Goal: Information Seeking & Learning: Learn about a topic

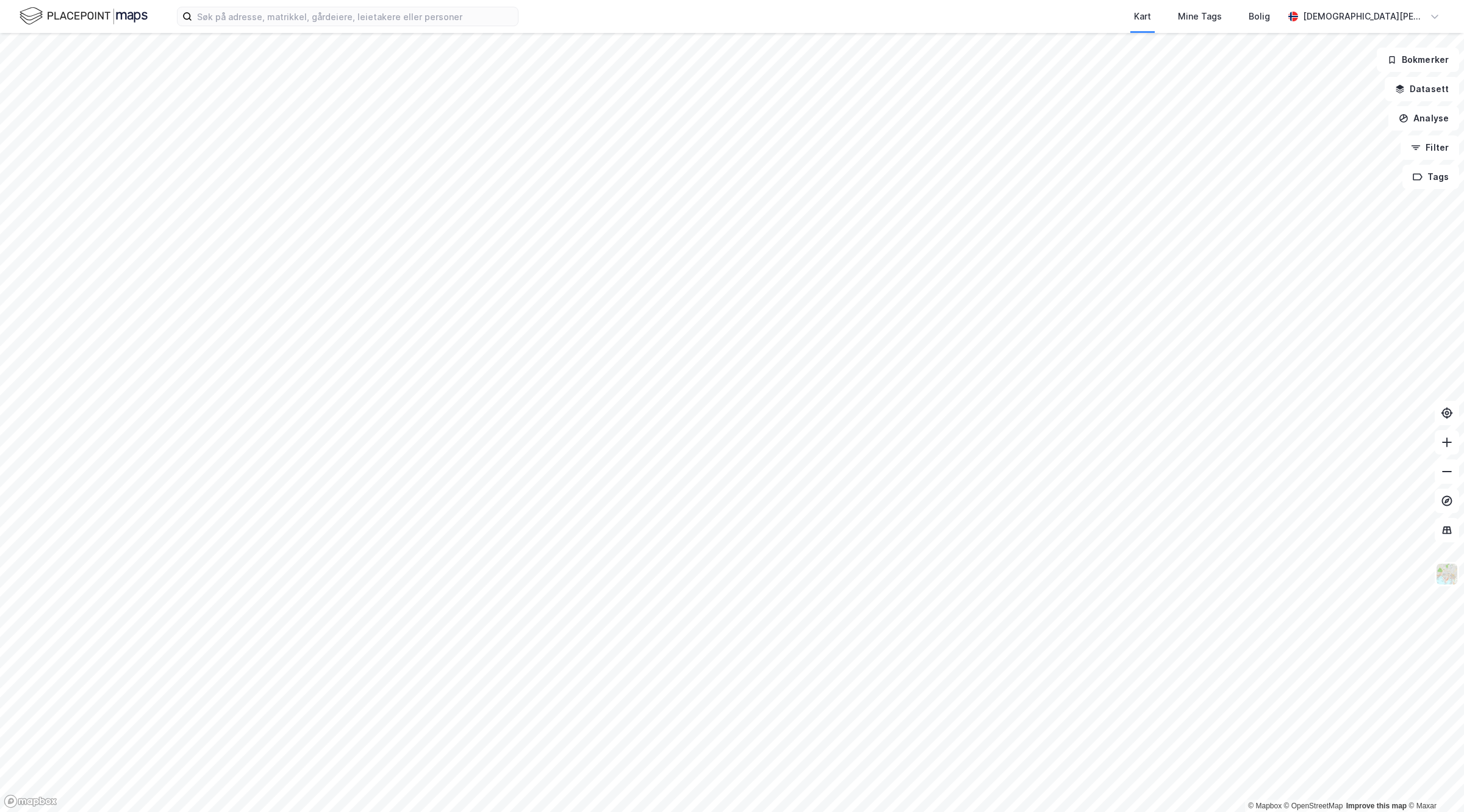
click at [318, 28] on div "Kart Mine Tags Bolig [PERSON_NAME]" at bounding box center [732, 16] width 1464 height 33
click at [280, 7] on label at bounding box center [347, 16] width 342 height 20
click at [280, 8] on input at bounding box center [355, 16] width 326 height 18
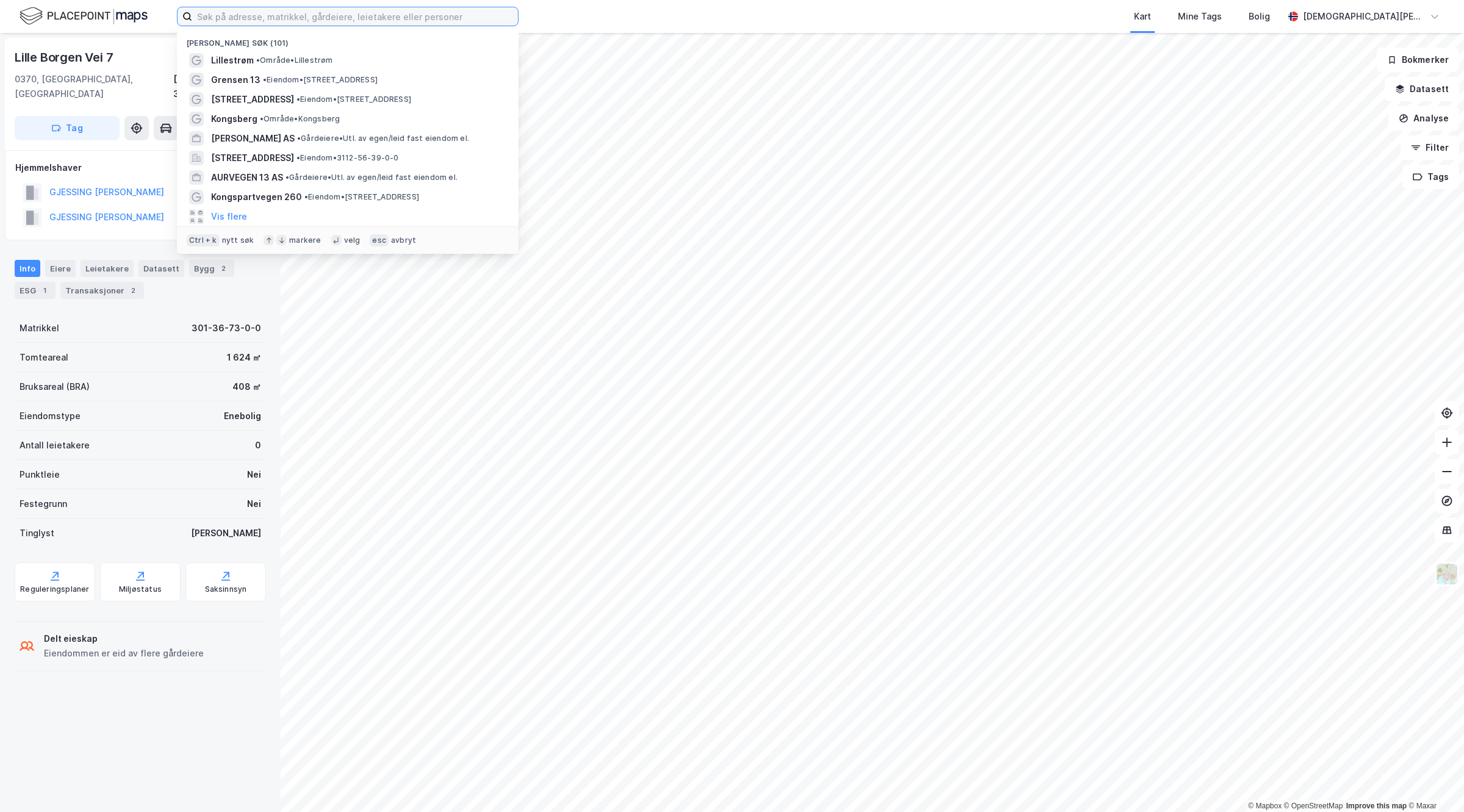
paste input "[PERSON_NAME] veg 3"
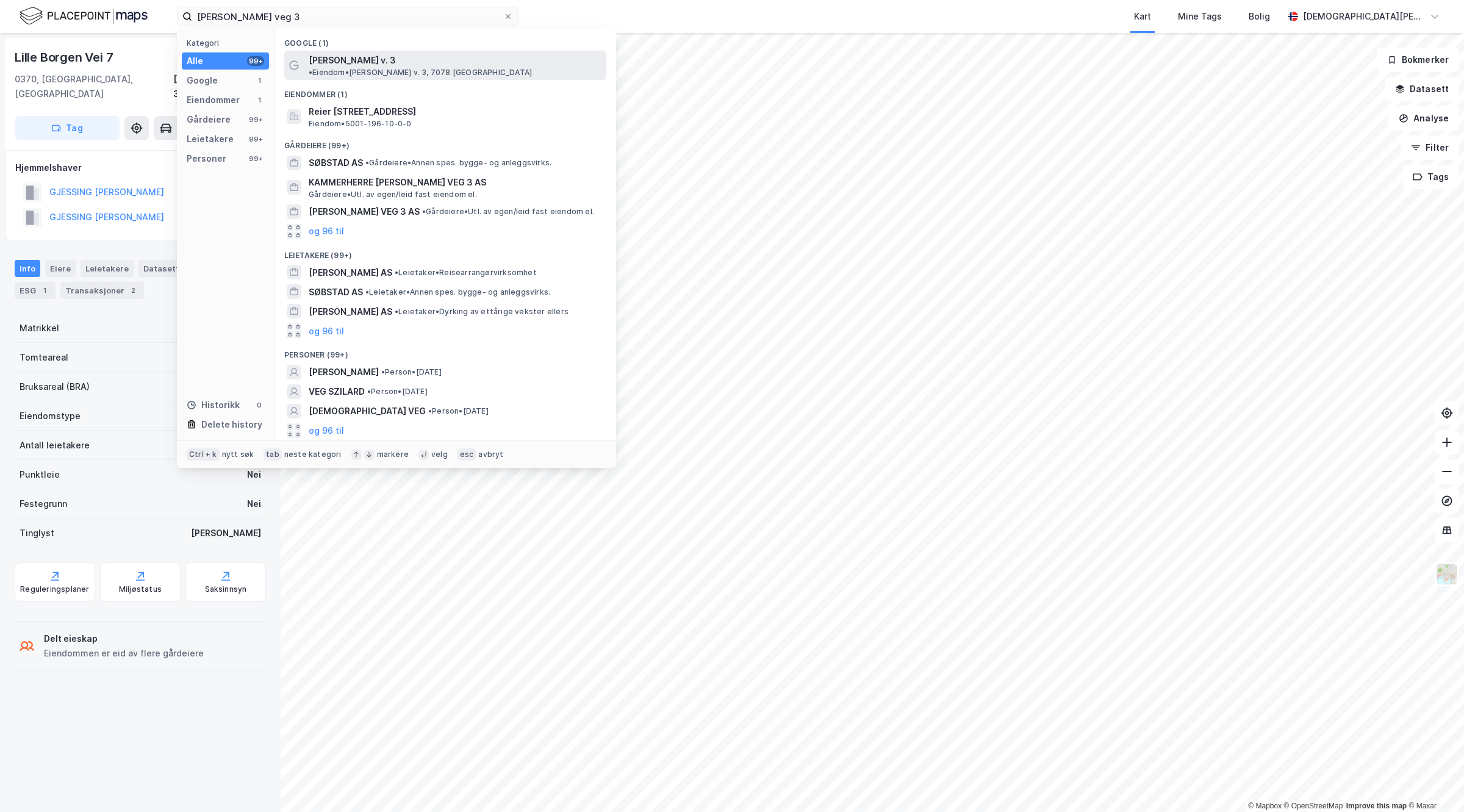
click at [382, 61] on span "[PERSON_NAME] v. 3" at bounding box center [353, 60] width 87 height 15
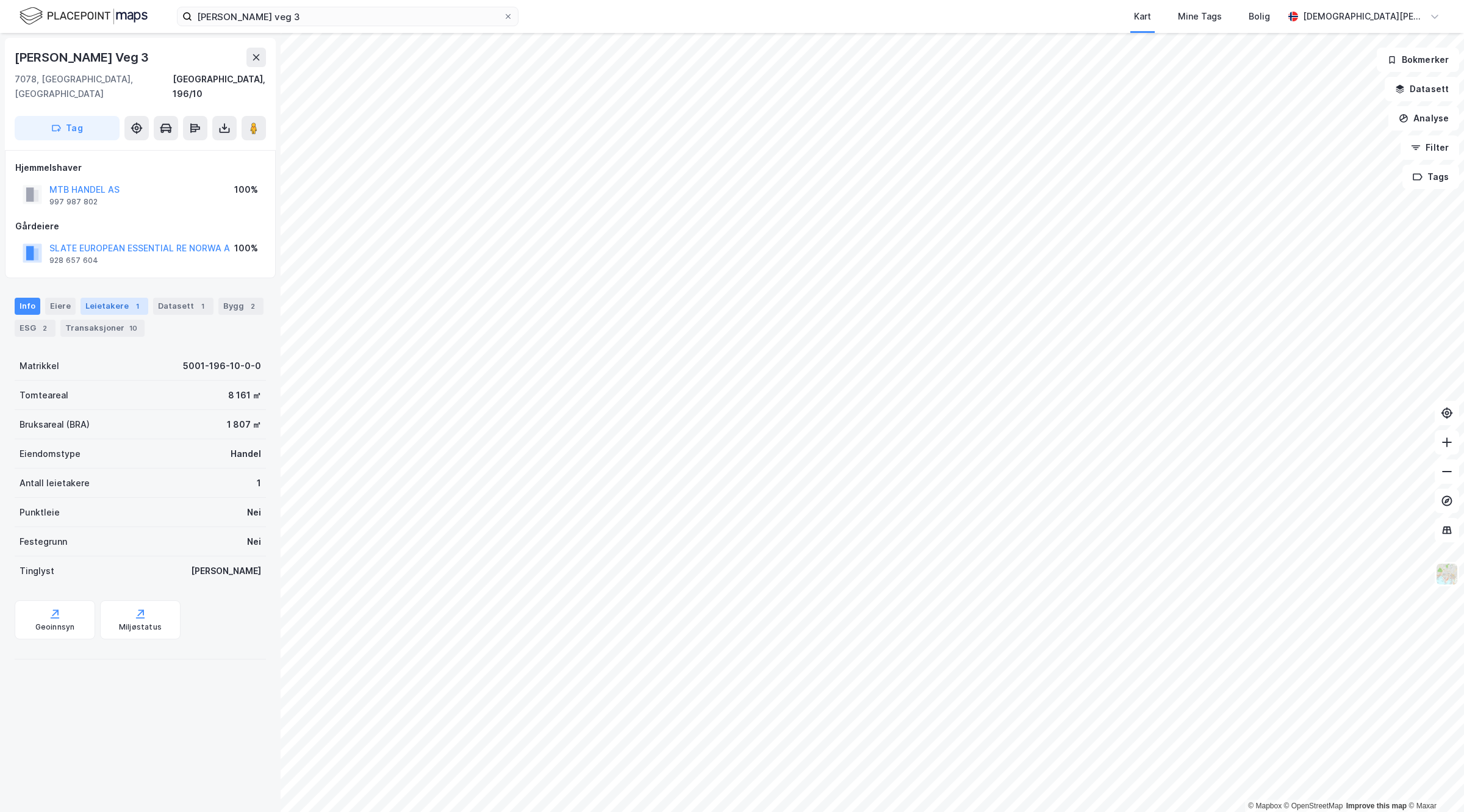
click at [109, 299] on div "Leietakere 1" at bounding box center [114, 306] width 68 height 17
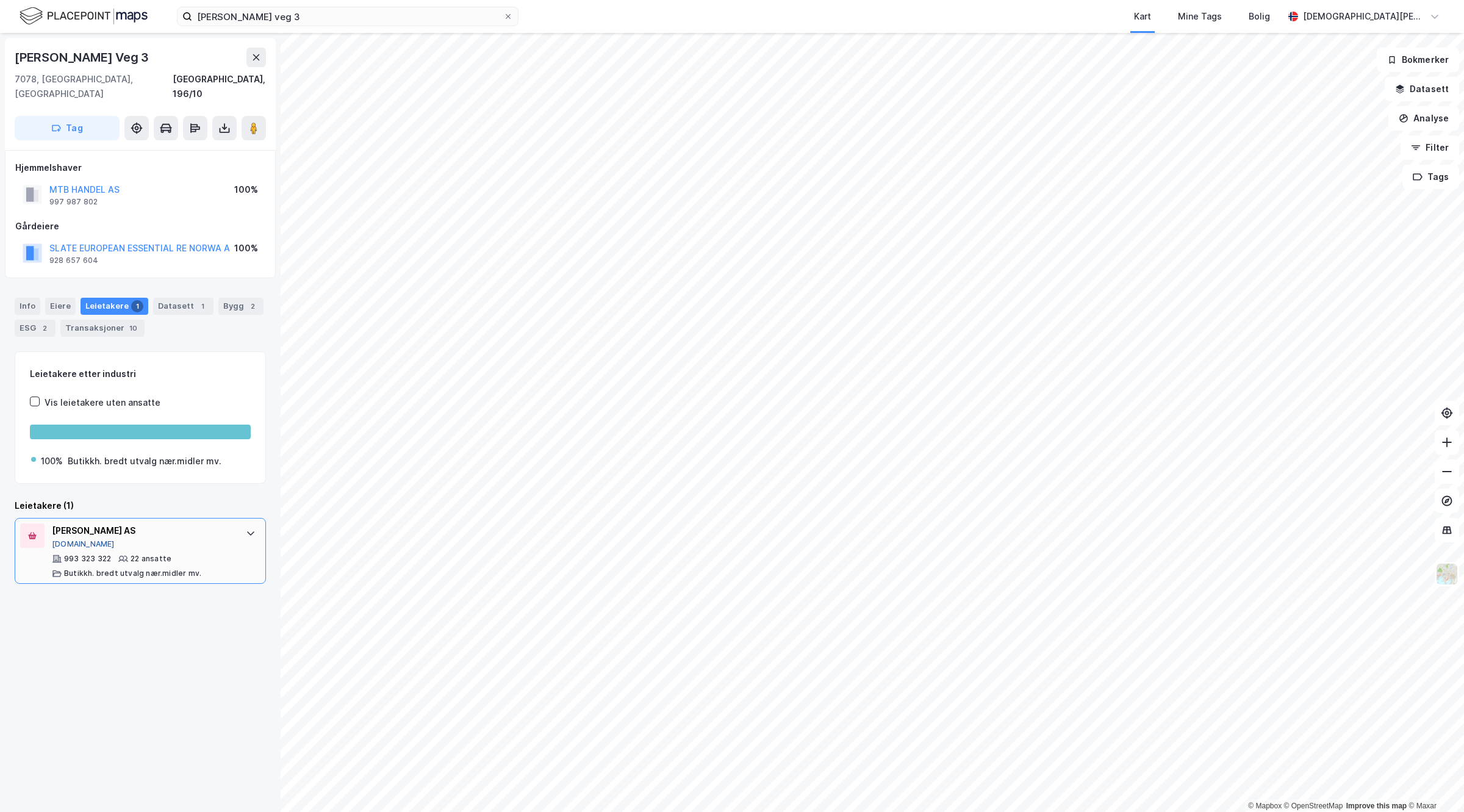
click at [72, 539] on button "[DOMAIN_NAME]" at bounding box center [83, 544] width 63 height 9
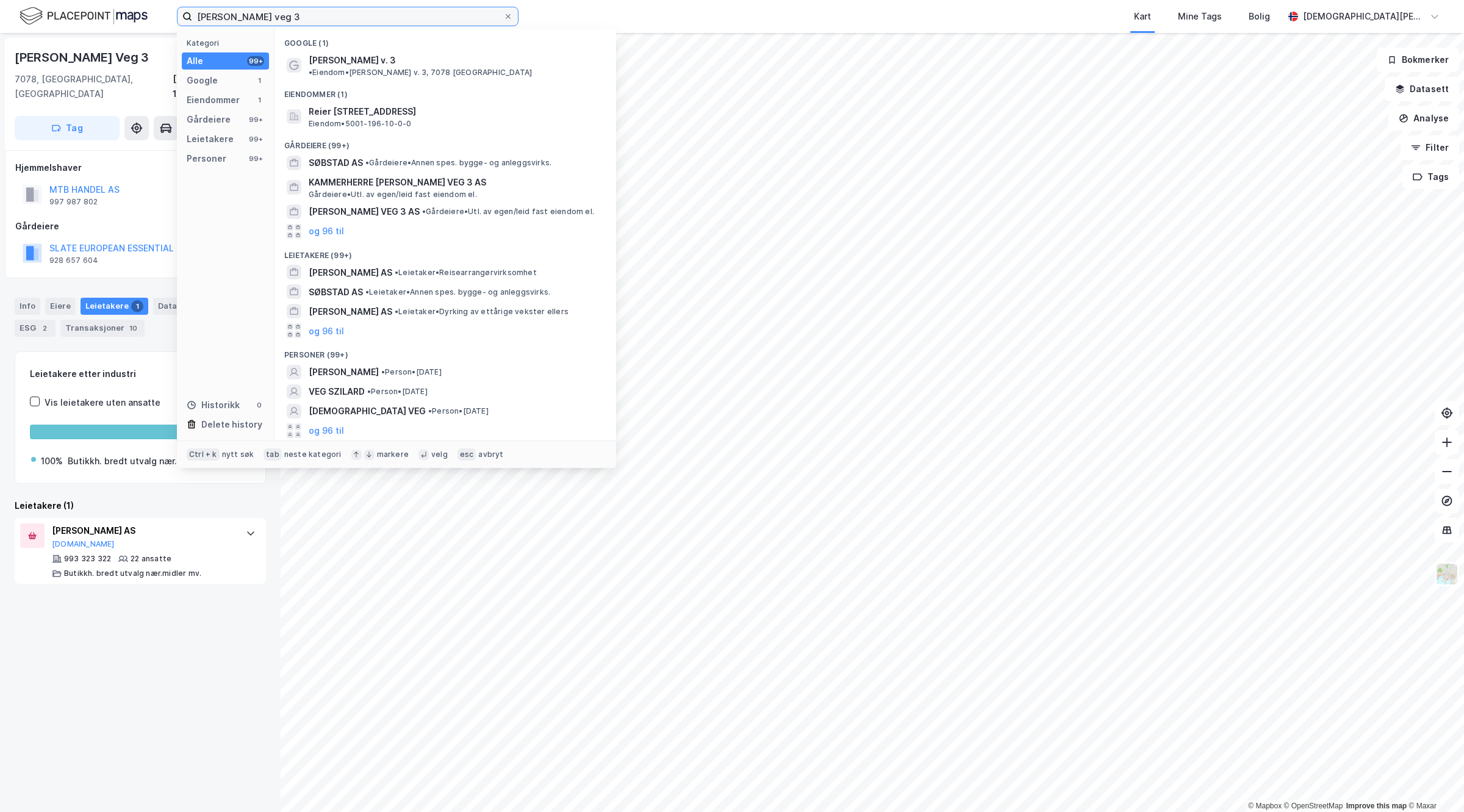
drag, startPoint x: 303, startPoint y: 22, endPoint x: 0, endPoint y: -40, distance: 309.3
click at [0, 0] on html "Reier Søbstads veg 3 Kategori Alle 99+ Google 1 Eiendommer 1 Gårdeiere 99+ Leie…" at bounding box center [732, 406] width 1464 height 812
paste input "Løkkemyrveien 2"
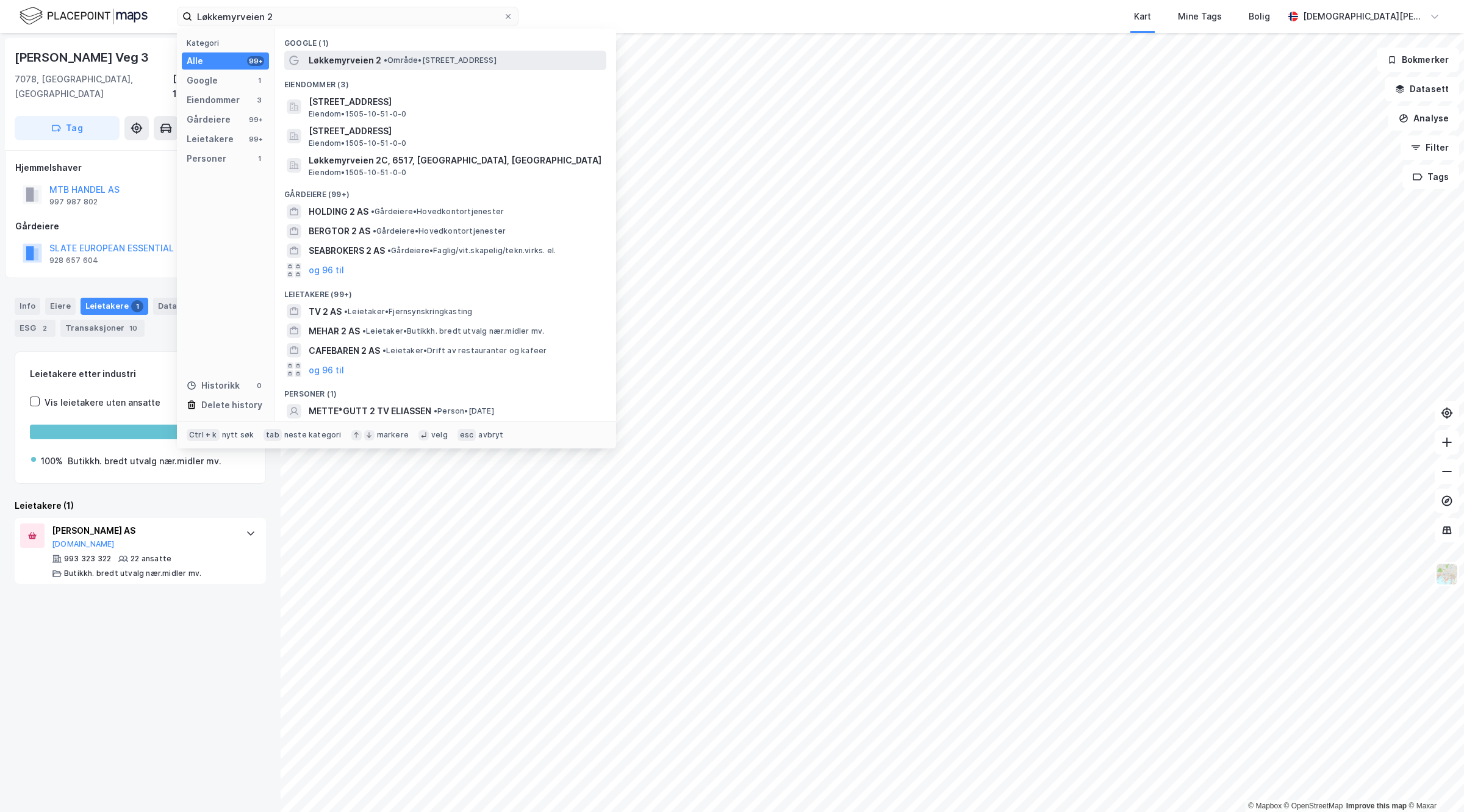
click at [353, 68] on div "Løkkemyrveien 2 • Område • [STREET_ADDRESS]" at bounding box center [445, 60] width 322 height 20
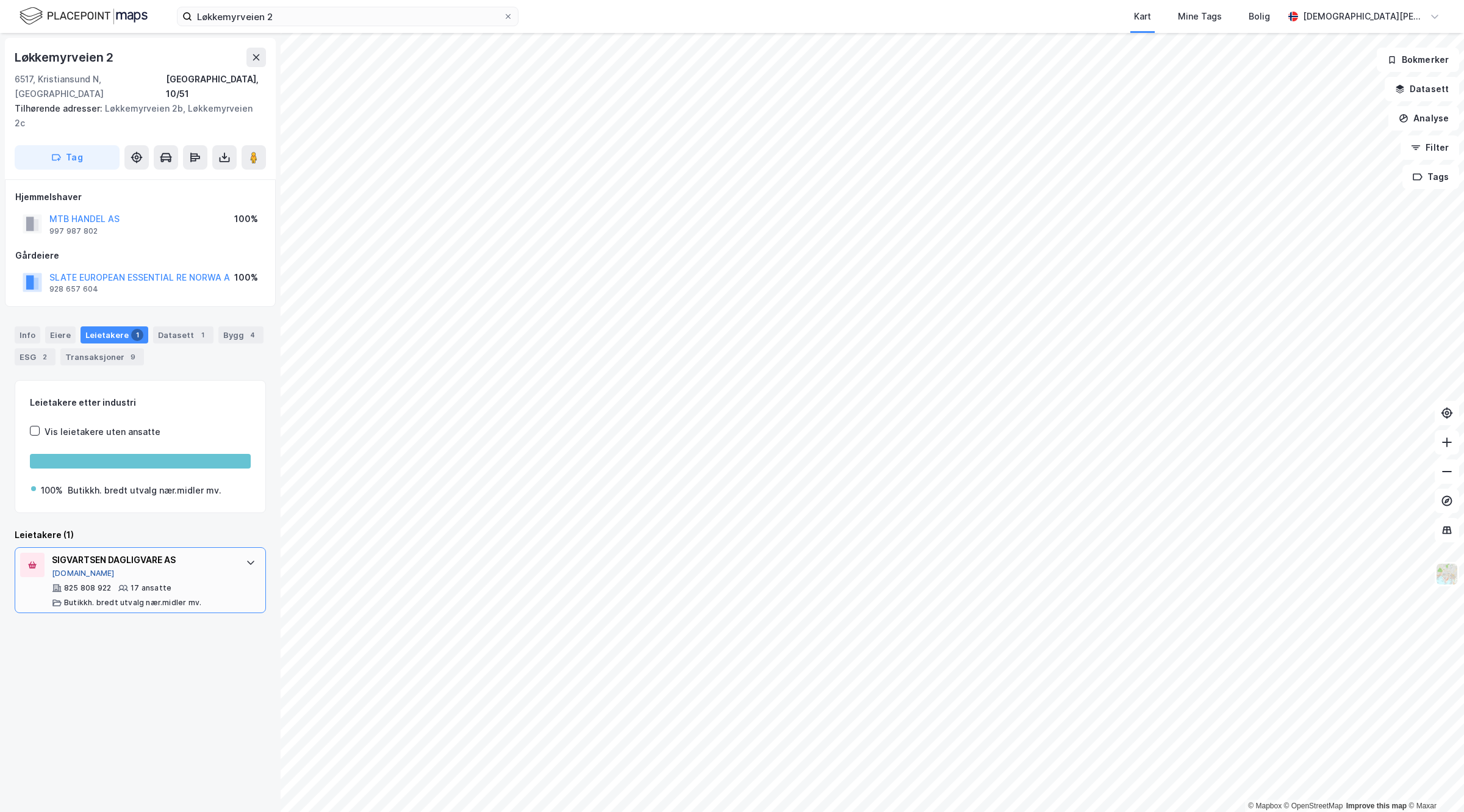
click at [61, 568] on button "[DOMAIN_NAME]" at bounding box center [83, 573] width 63 height 9
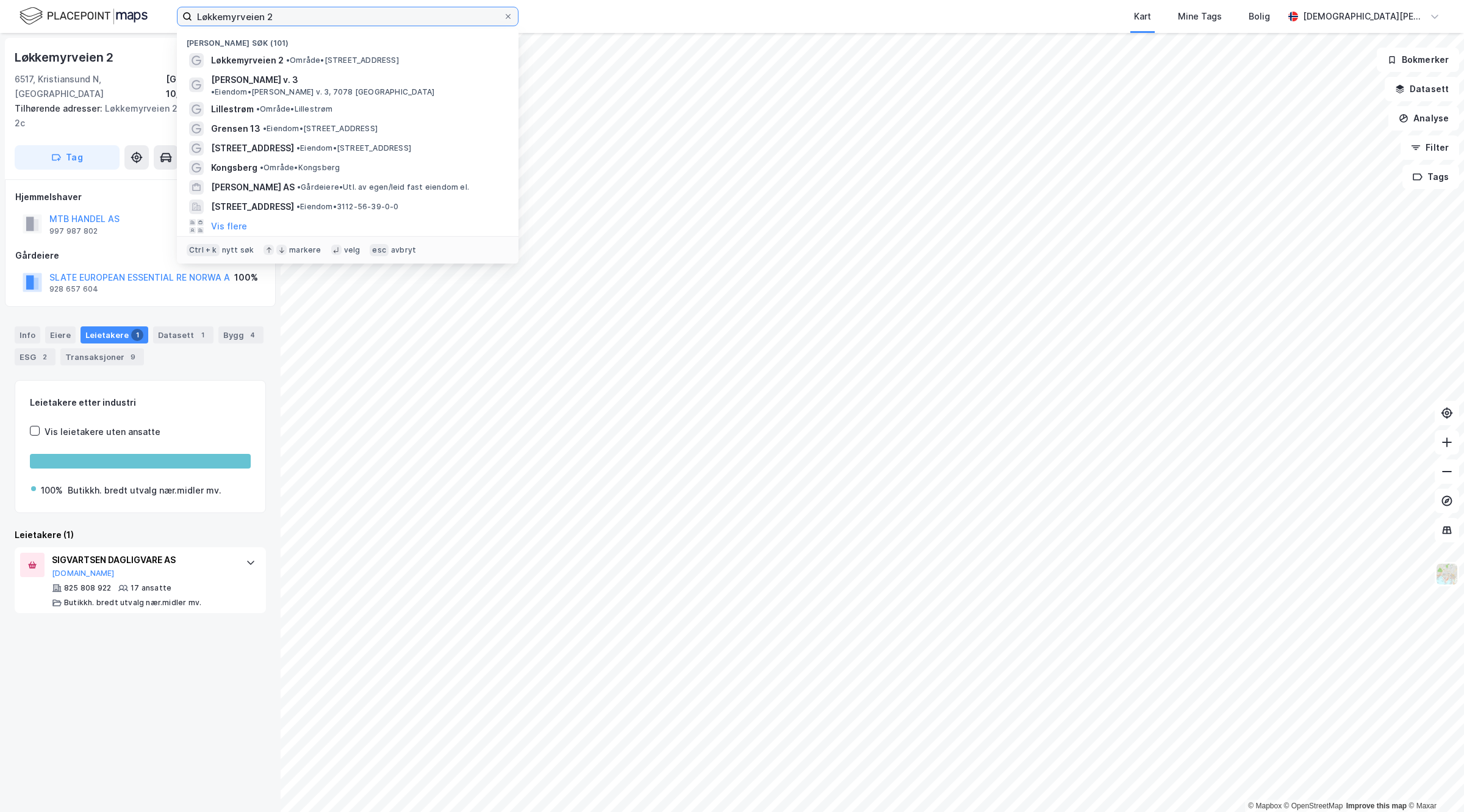
drag, startPoint x: 366, startPoint y: 15, endPoint x: 0, endPoint y: -6, distance: 366.6
click at [0, 0] on html "Løkkemyrveien 2 Nylige søk (101) Løkkemyrveien 2 • Område • [STREET_ADDRESS] [P…" at bounding box center [732, 406] width 1464 height 812
paste input "[STREET_ADDRESS]"
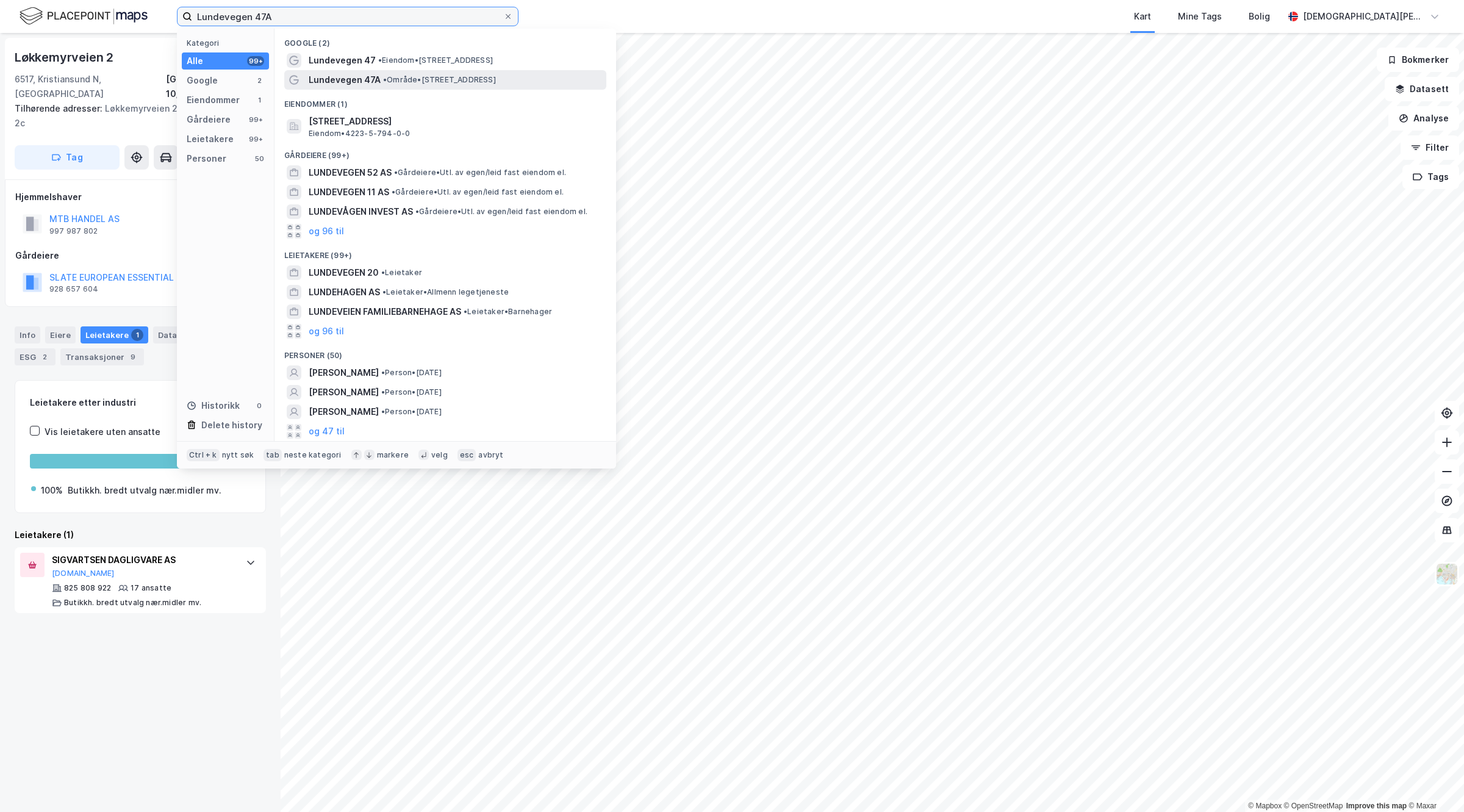
type input "Lundevegen 47A"
click at [335, 75] on span "Lundevegen 47A" at bounding box center [345, 80] width 72 height 15
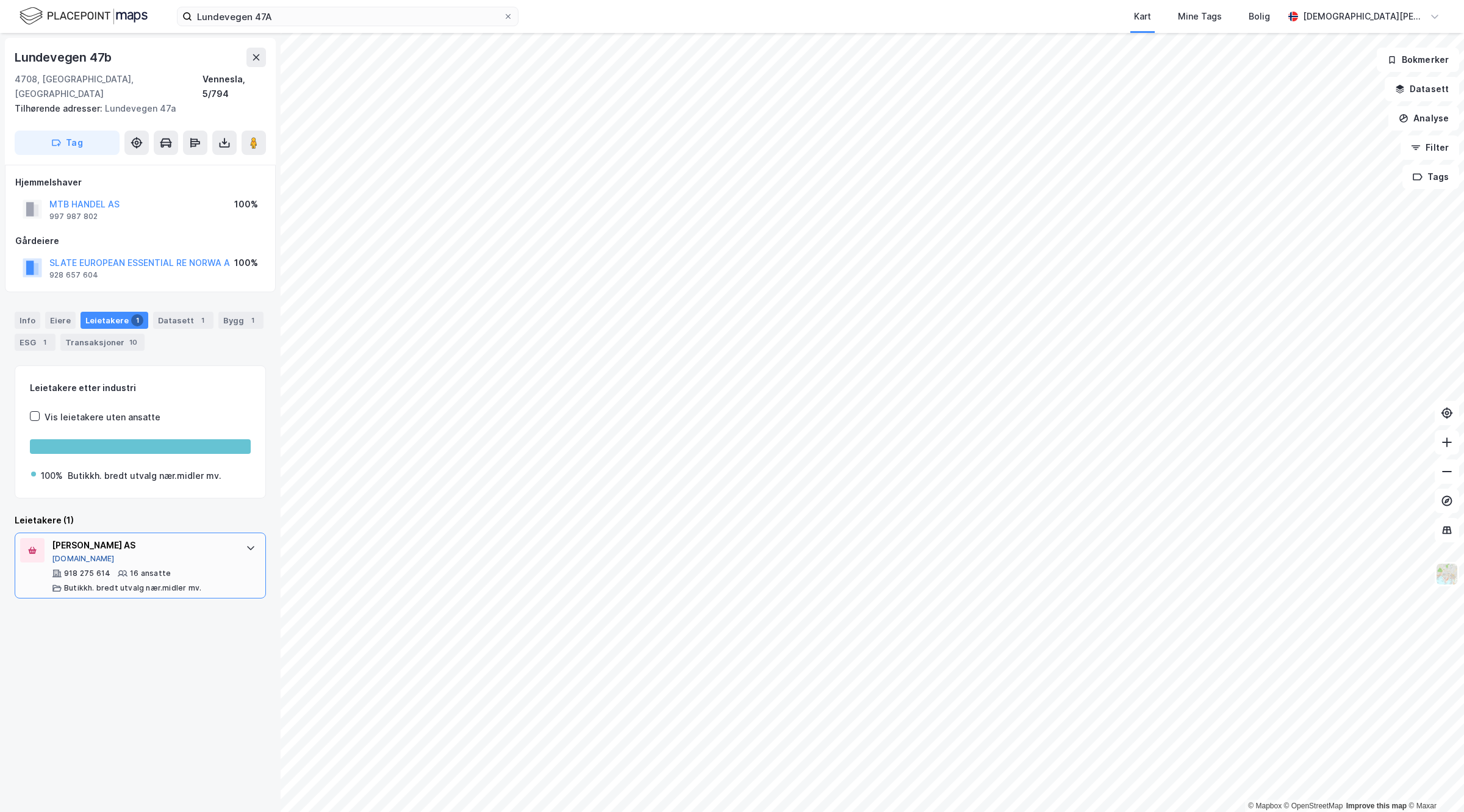
click at [69, 554] on button "[DOMAIN_NAME]" at bounding box center [83, 558] width 63 height 9
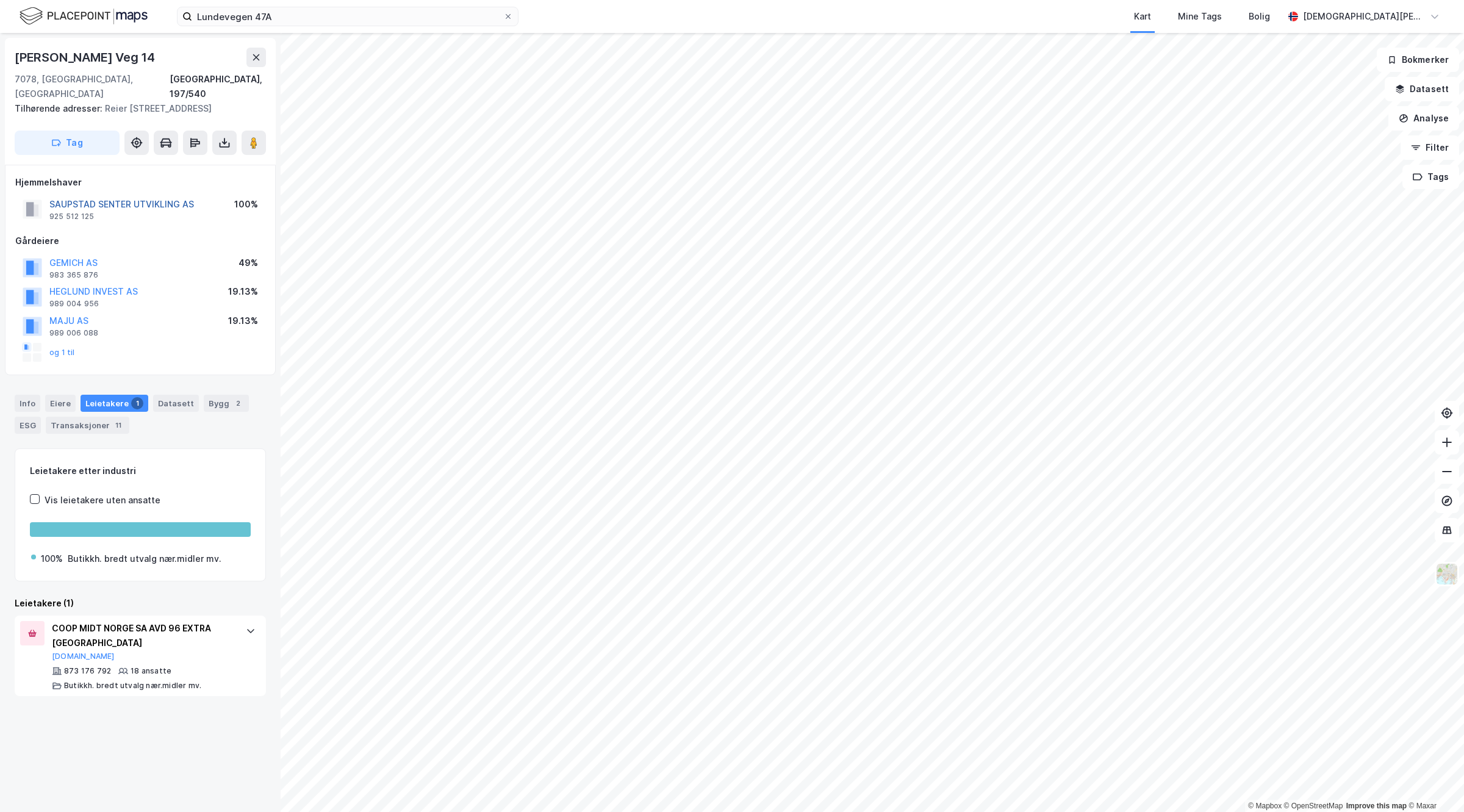
click at [0, 0] on button "SAUPSTAD SENTER UTVIKLING AS" at bounding box center [0, 0] width 0 height 0
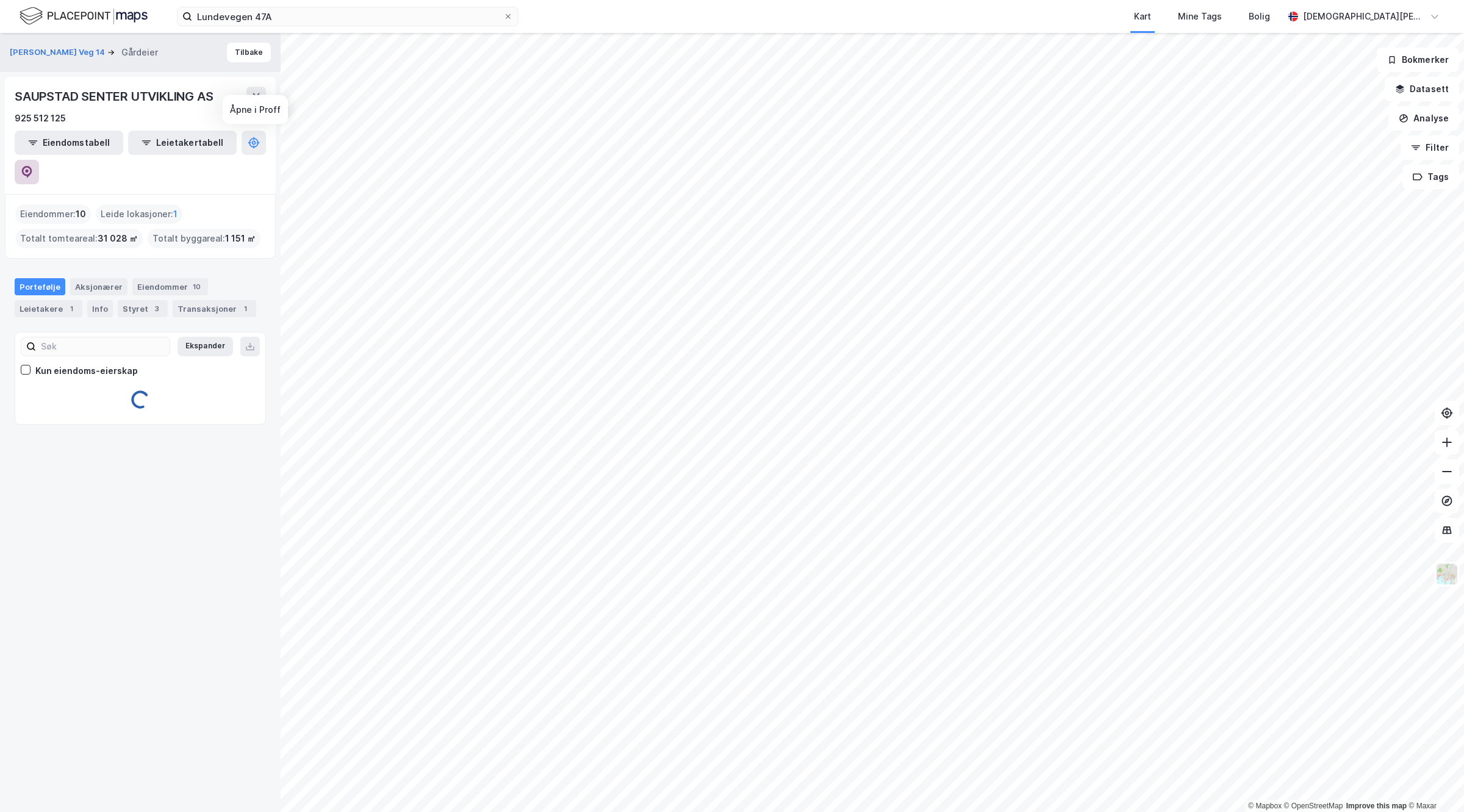
click at [39, 160] on button at bounding box center [27, 172] width 25 height 25
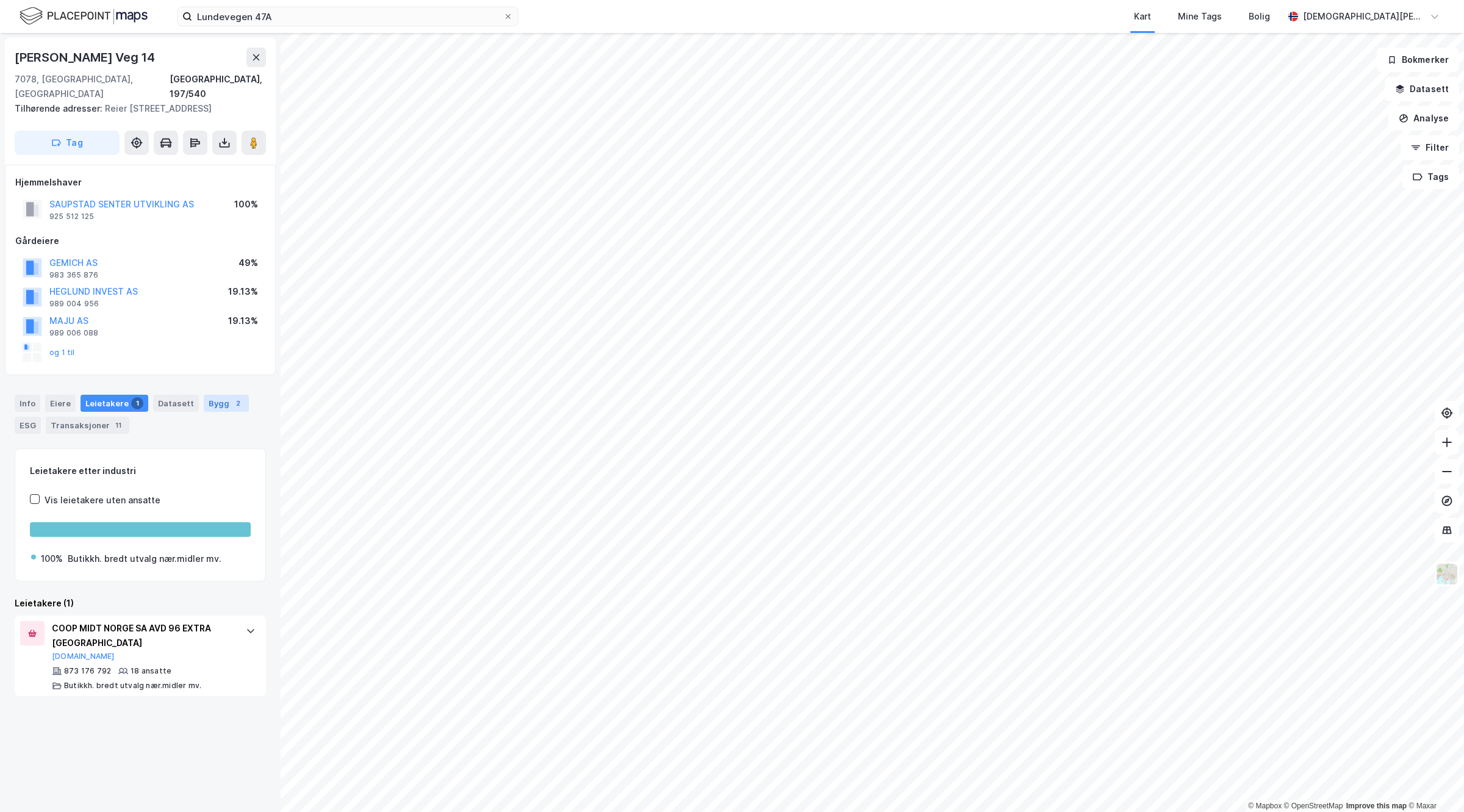
click at [211, 401] on div "Bygg 2" at bounding box center [226, 403] width 45 height 17
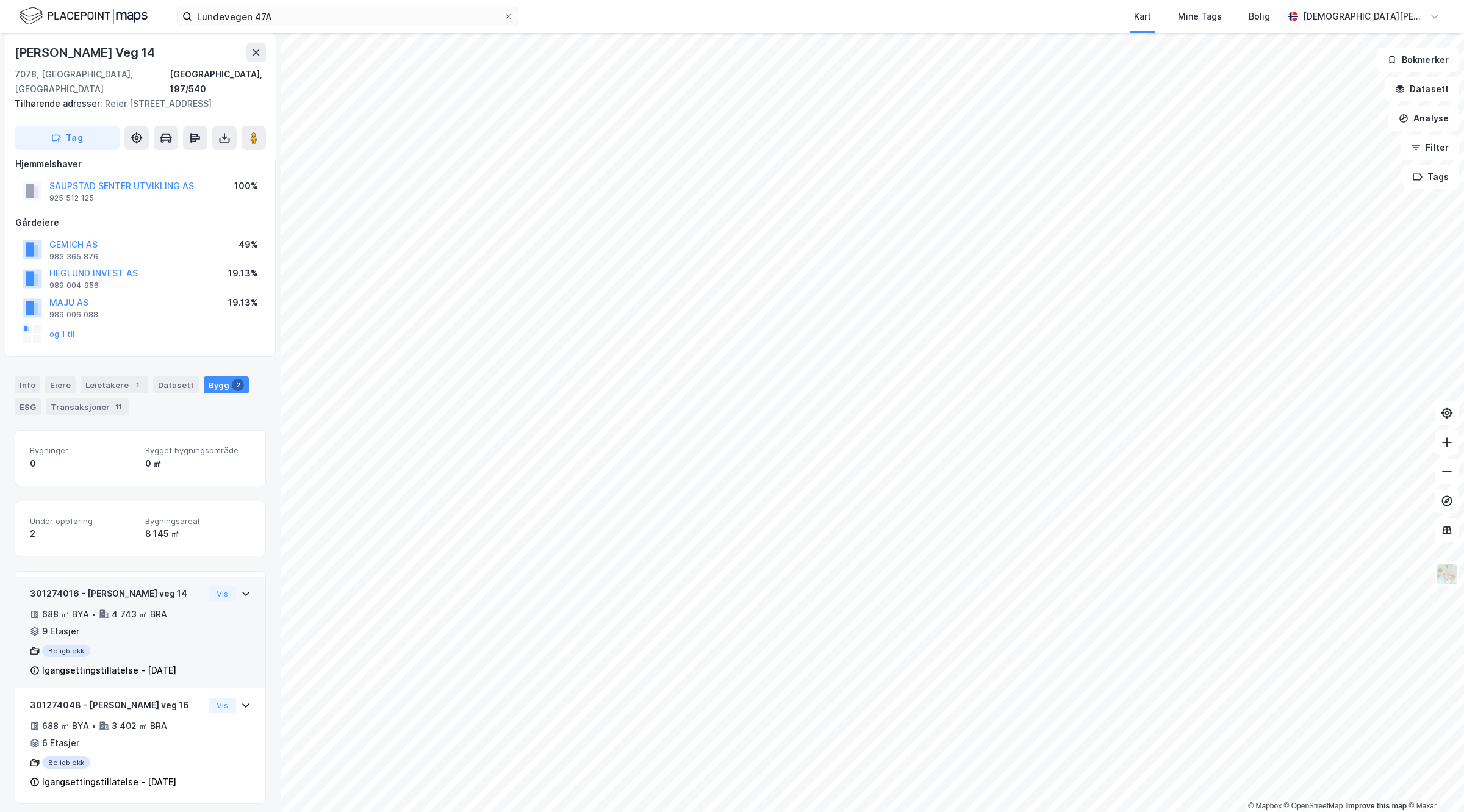
scroll to position [25, 0]
